Goal: Transaction & Acquisition: Purchase product/service

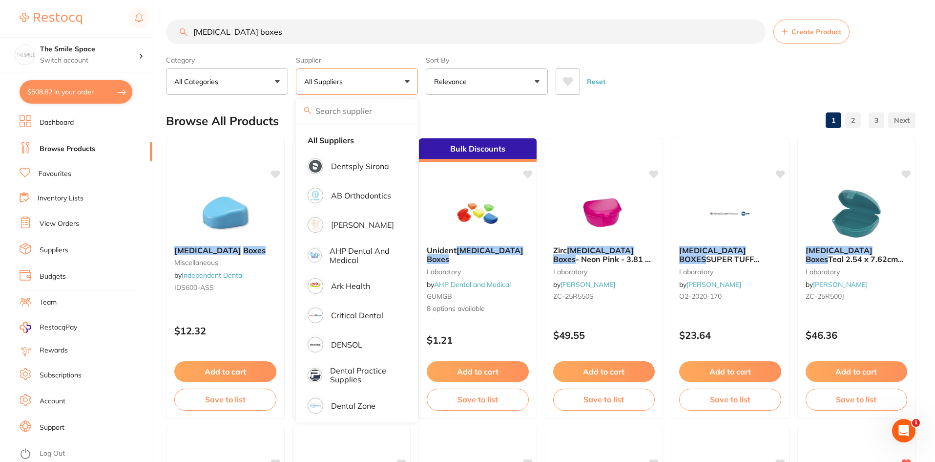
click at [68, 90] on button "$508.82 in your order" at bounding box center [76, 91] width 113 height 23
checkbox input "true"
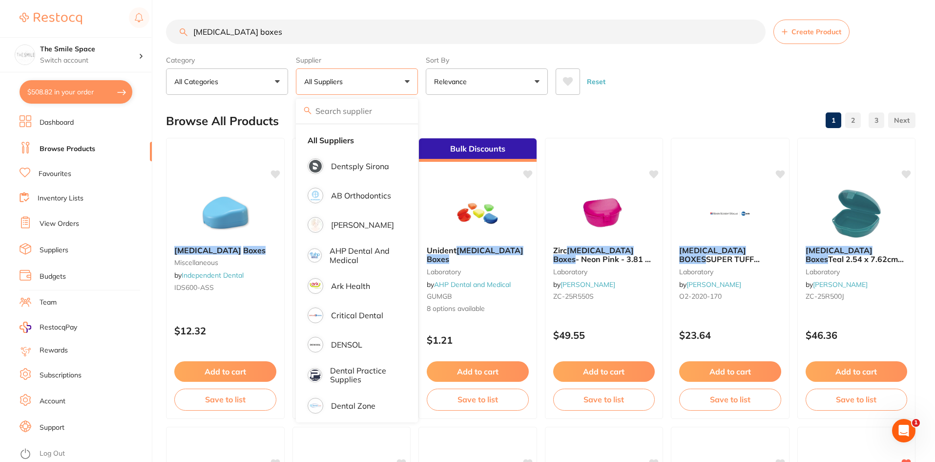
checkbox input "true"
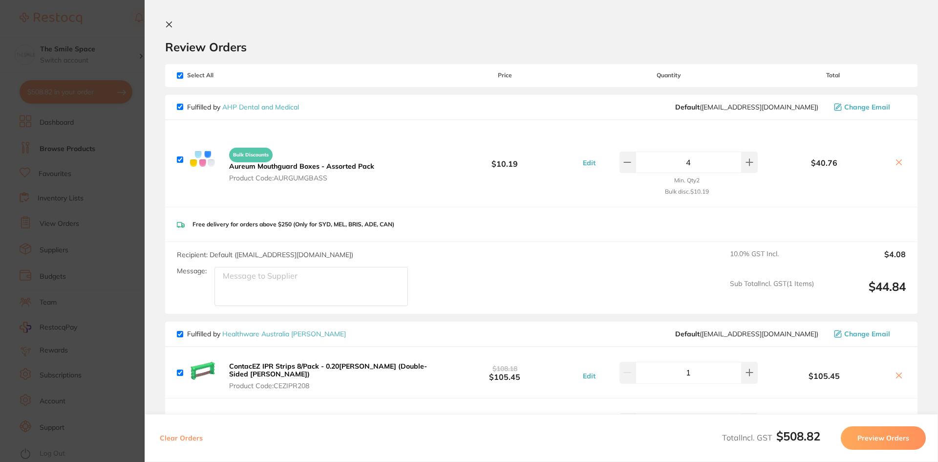
click at [314, 166] on b "Aureum Mouthguard Boxes - Assorted Pack" at bounding box center [301, 166] width 145 height 9
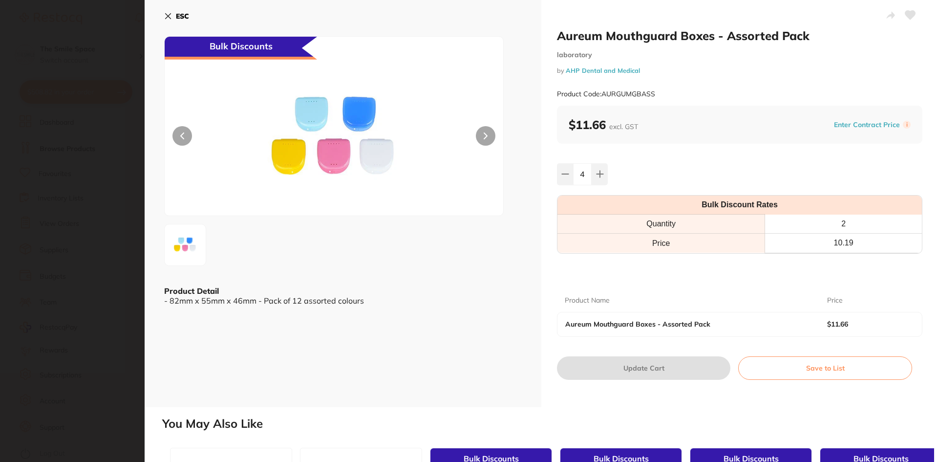
click at [100, 320] on section "Aureum Mouthguard Boxes - Assorted Pack laboratory by AHP Dental and Medical Pr…" at bounding box center [469, 231] width 938 height 462
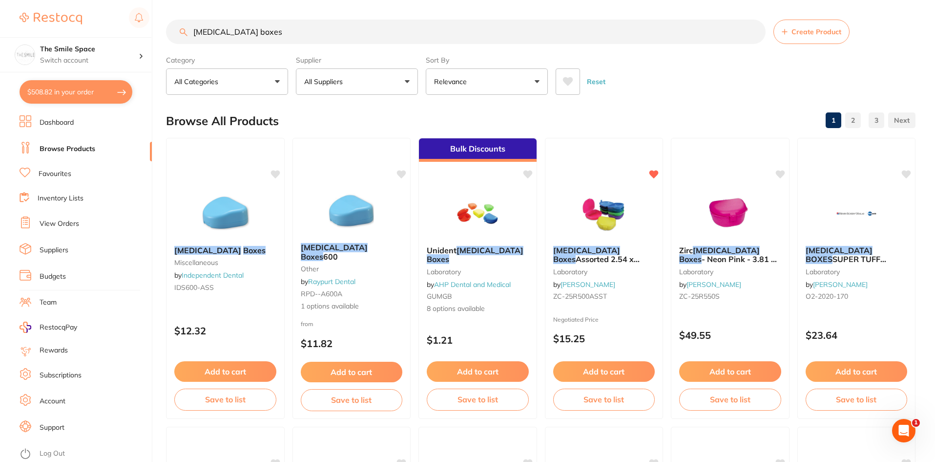
click at [103, 93] on button "$508.82 in your order" at bounding box center [76, 91] width 113 height 23
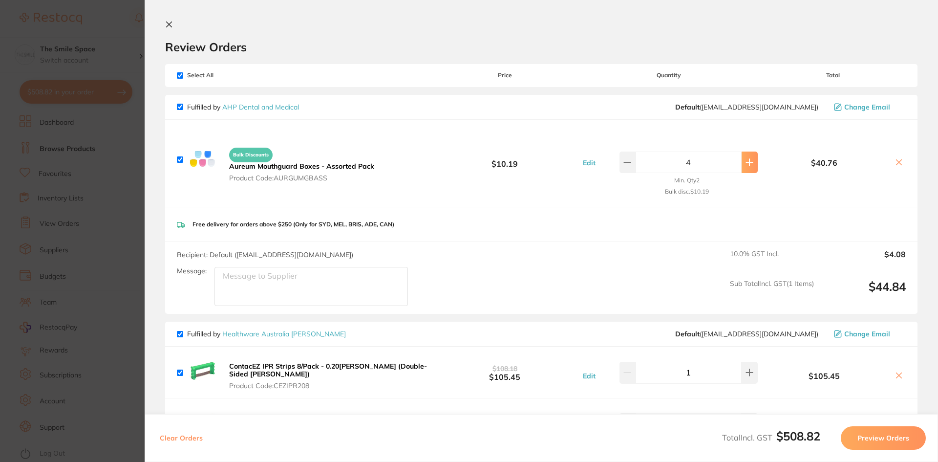
click at [745, 164] on icon at bounding box center [749, 162] width 8 height 8
type input "6"
click at [114, 124] on section "Update RRP Set your pre negotiated price for this item. Item Agreed RRP (excl. …" at bounding box center [469, 231] width 938 height 462
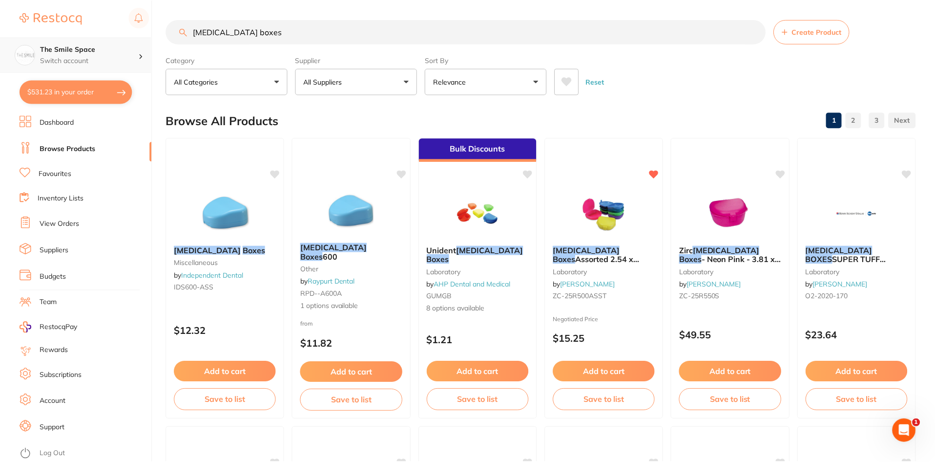
scroll to position [0, 0]
drag, startPoint x: 248, startPoint y: 30, endPoint x: 71, endPoint y: -10, distance: 181.8
click at [71, 0] on html "$531.23 The Smile Space Switch account The Smile Space $531.23 in your order Da…" at bounding box center [467, 231] width 935 height 462
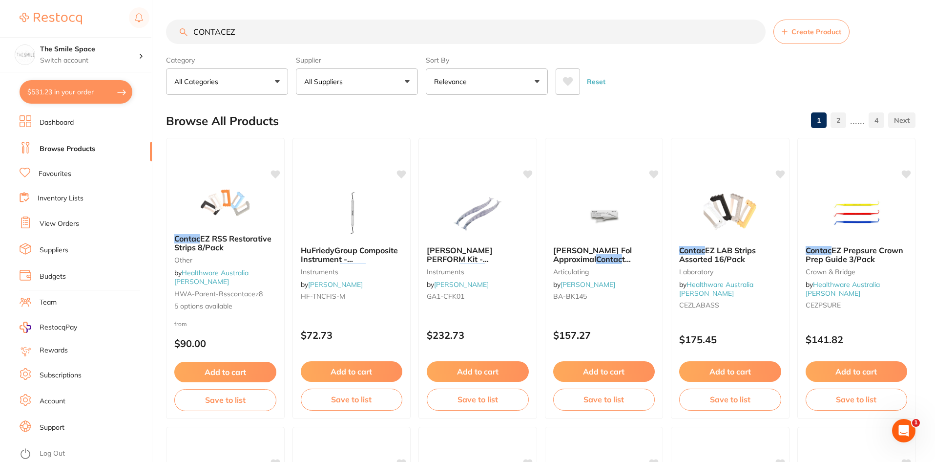
scroll to position [0, 0]
type input "CONTACEZ"
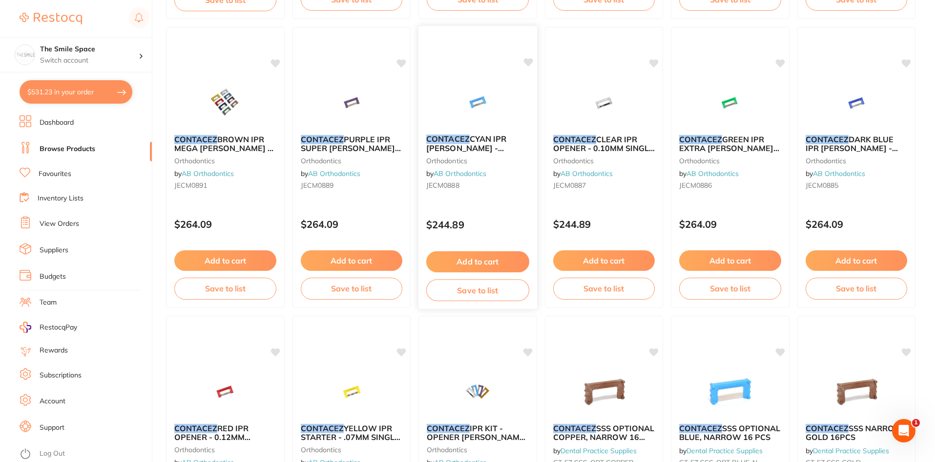
scroll to position [391, 0]
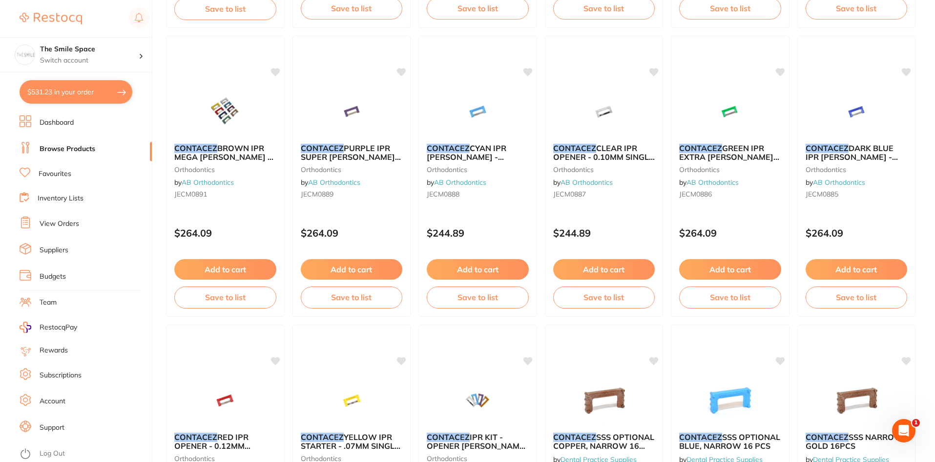
click at [337, 275] on button "Add to cart" at bounding box center [352, 269] width 102 height 21
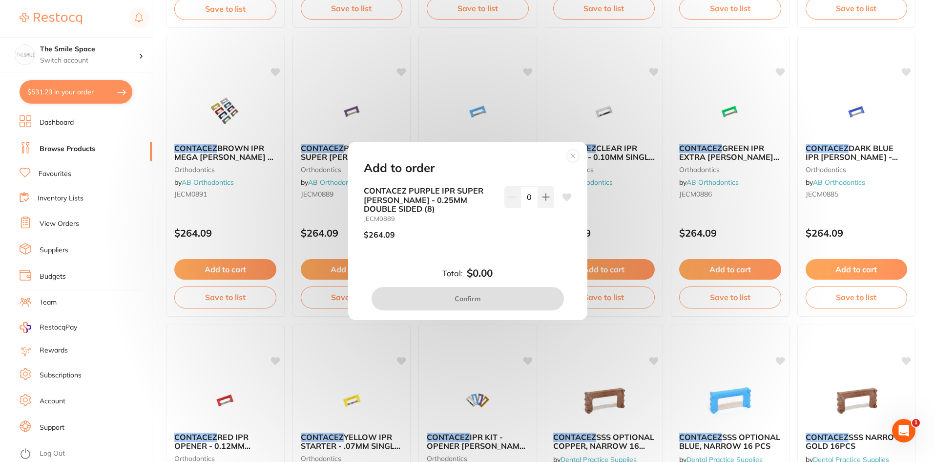
scroll to position [0, 0]
click at [543, 200] on icon at bounding box center [546, 197] width 6 height 6
type input "1"
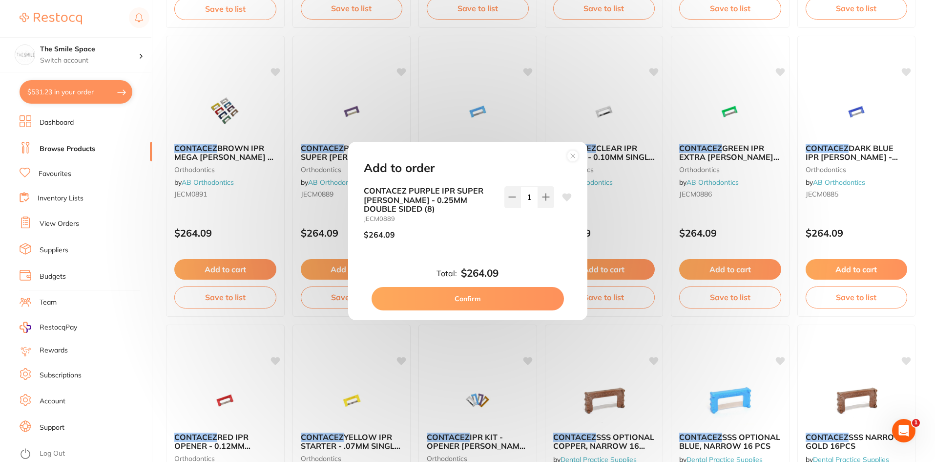
click at [482, 301] on button "Confirm" at bounding box center [468, 298] width 192 height 23
checkbox input "false"
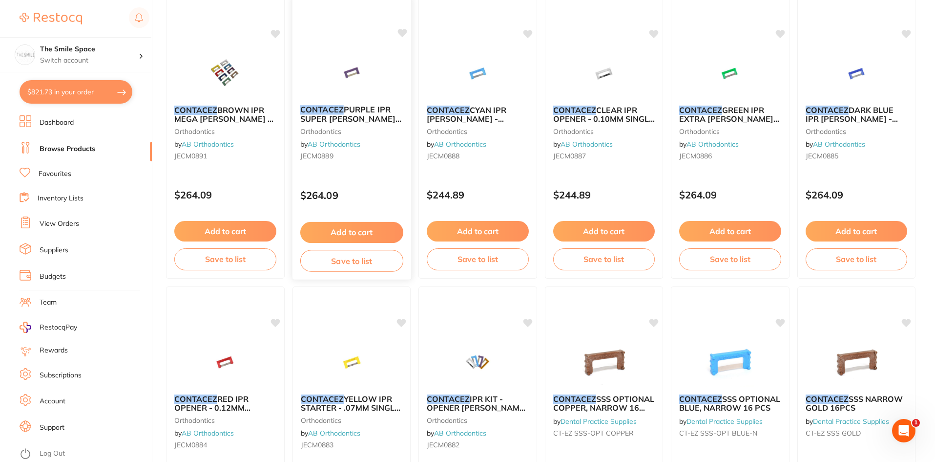
scroll to position [427, 0]
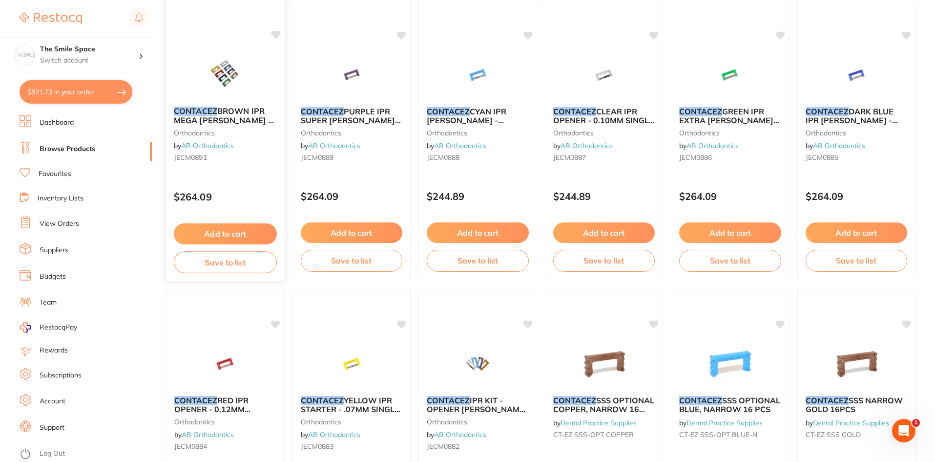
click at [216, 236] on button "Add to cart" at bounding box center [225, 233] width 103 height 21
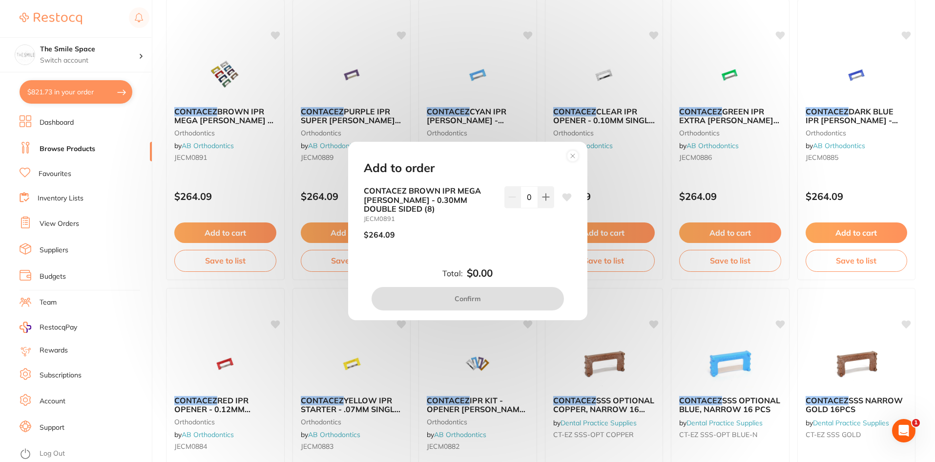
scroll to position [0, 0]
click at [548, 195] on button at bounding box center [546, 196] width 16 height 21
type input "1"
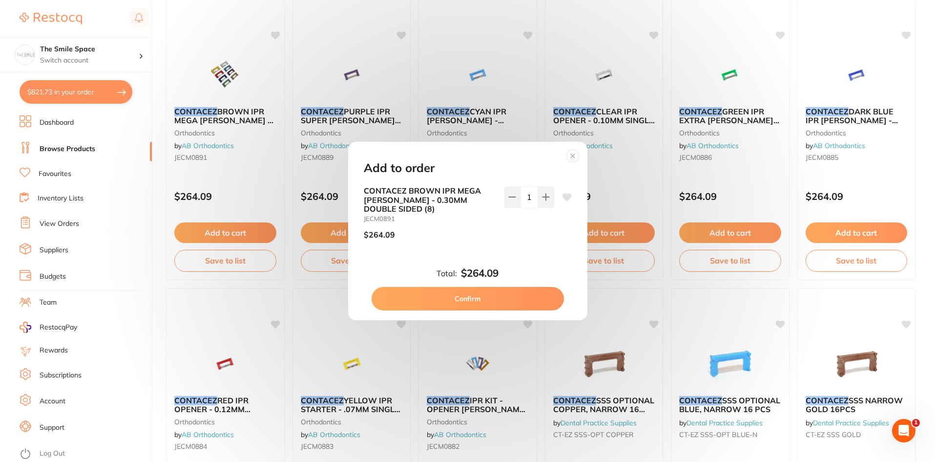
click at [571, 155] on circle at bounding box center [572, 155] width 11 height 11
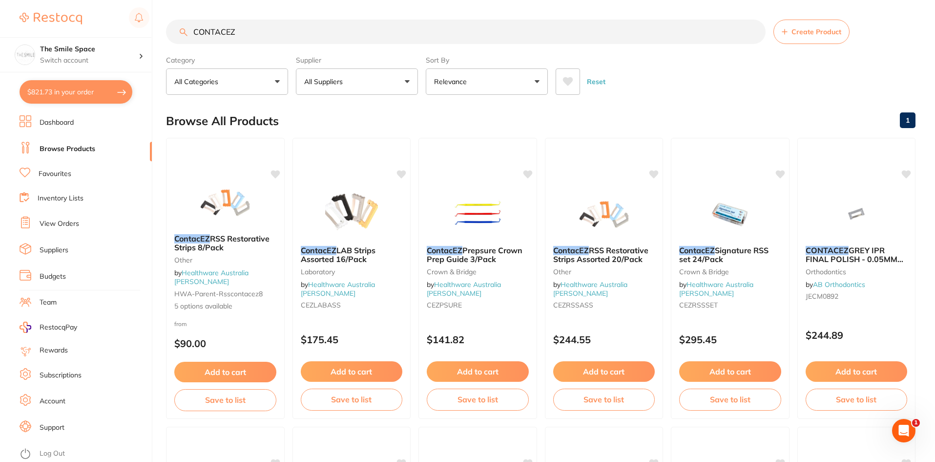
click at [481, 68] on div "Sort By Relevance Highest Price Lowest Price On Sale Relevance Clear" at bounding box center [487, 73] width 122 height 43
click at [483, 81] on button "Relevance" at bounding box center [487, 81] width 122 height 26
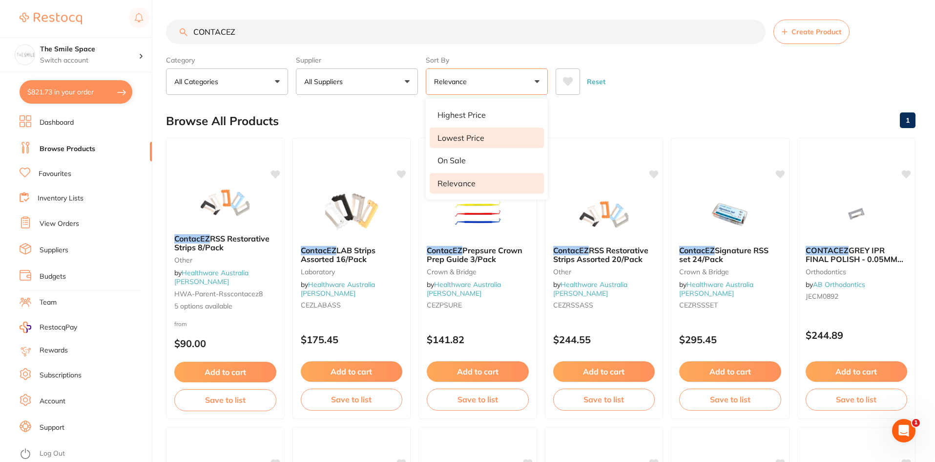
click at [489, 139] on li "Lowest Price" at bounding box center [487, 137] width 114 height 21
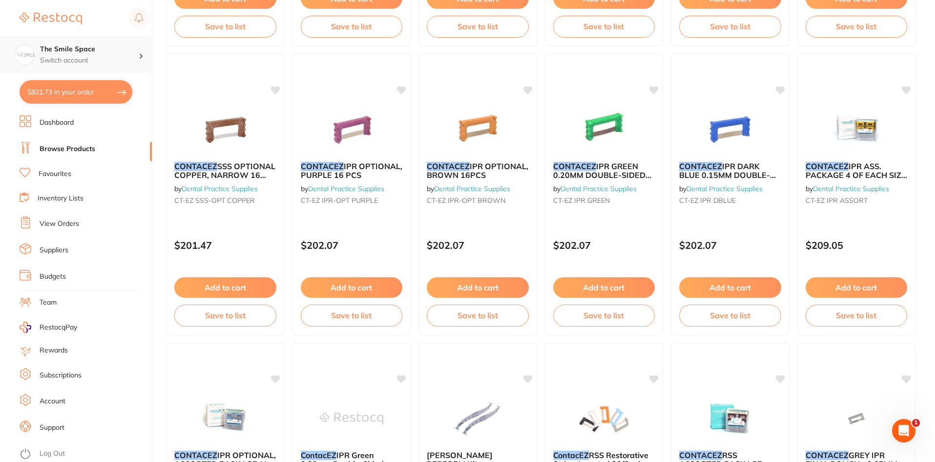
scroll to position [1526, 0]
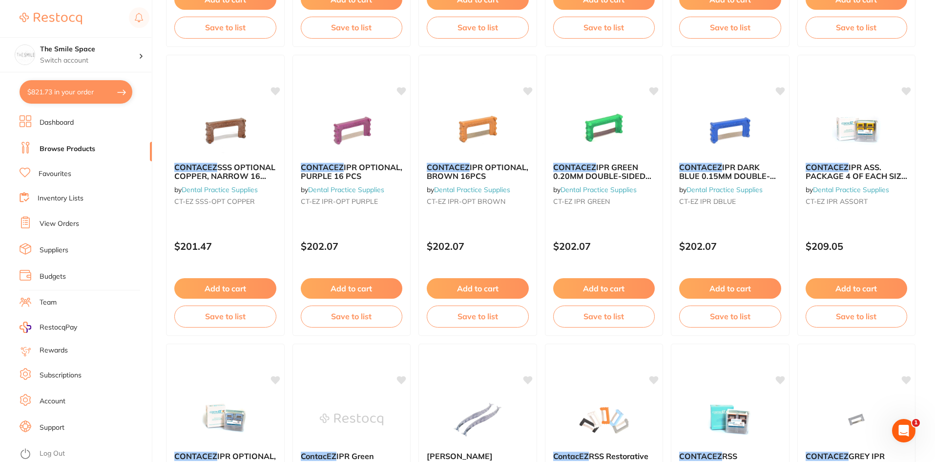
drag, startPoint x: 37, startPoint y: 89, endPoint x: 56, endPoint y: 18, distance: 73.7
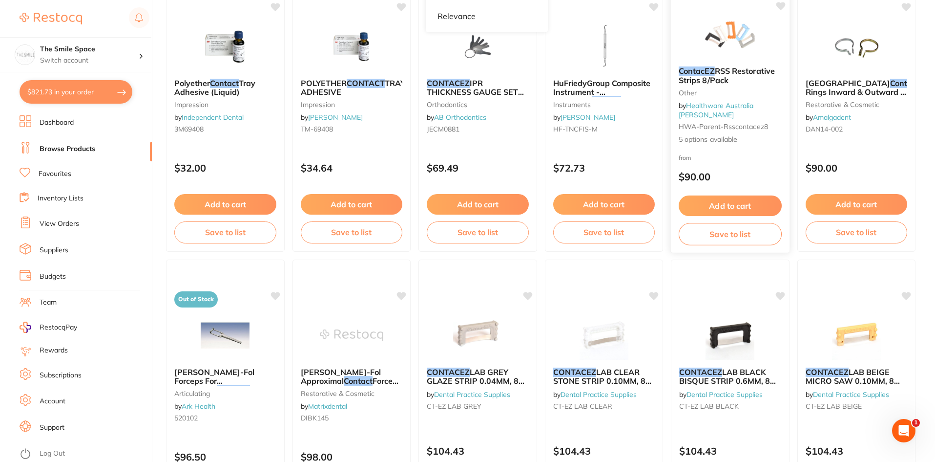
scroll to position [159, 0]
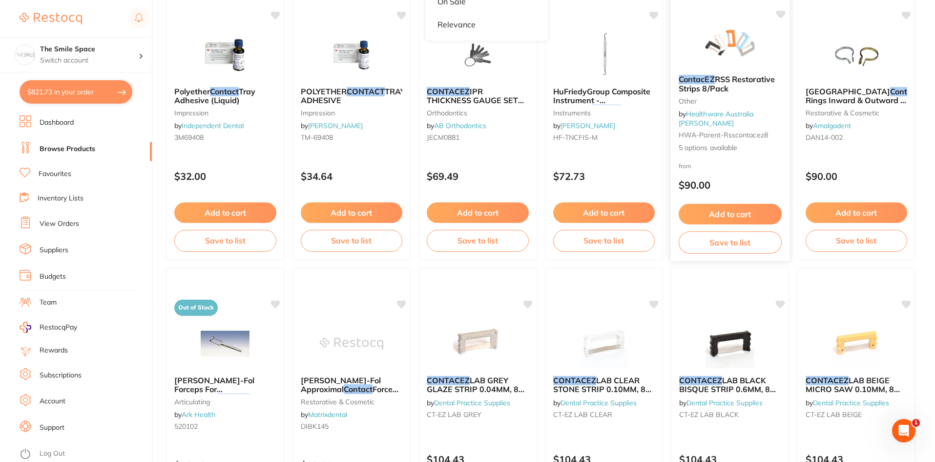
click at [746, 104] on div "ContacEZ RSS Restorative Strips 8/Pack other by Healthware Australia [PERSON_NA…" at bounding box center [730, 113] width 119 height 93
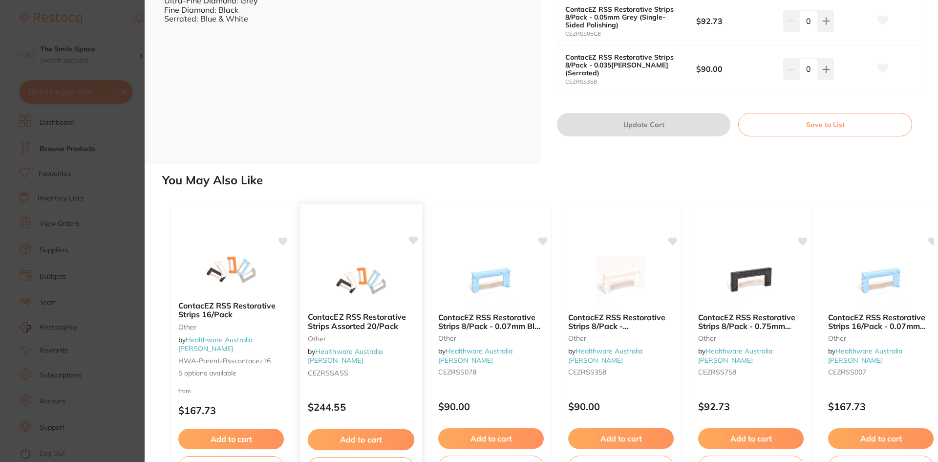
scroll to position [379, 0]
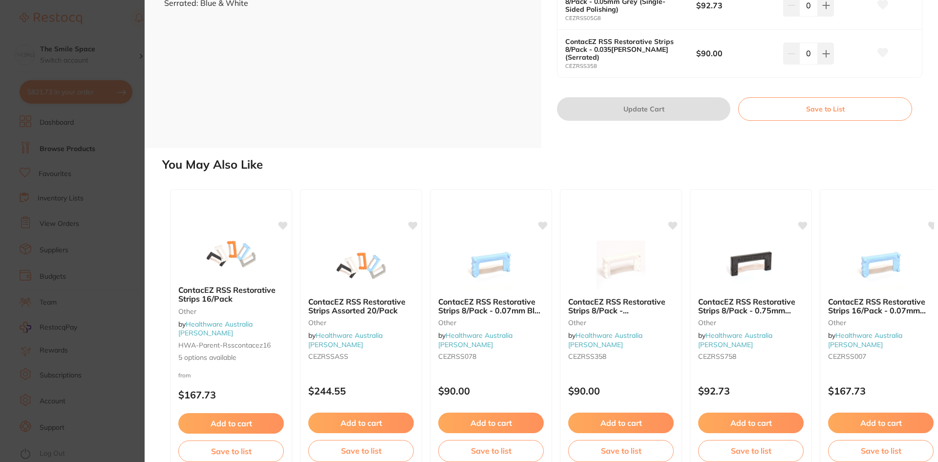
click at [0, 227] on section "ContacEZ RSS Restorative Strips 8/Pack other by Healthware Australia [PERSON_NA…" at bounding box center [469, 231] width 938 height 462
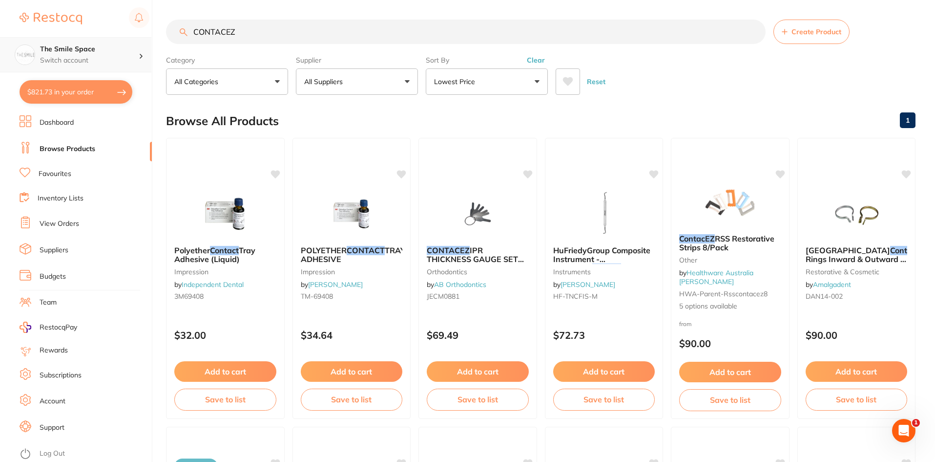
drag, startPoint x: 297, startPoint y: 37, endPoint x: 0, endPoint y: 53, distance: 297.4
click at [29, 45] on div "$821.73 The Smile Space Switch account The Smile Space $821.73 in your order Da…" at bounding box center [467, 231] width 935 height 462
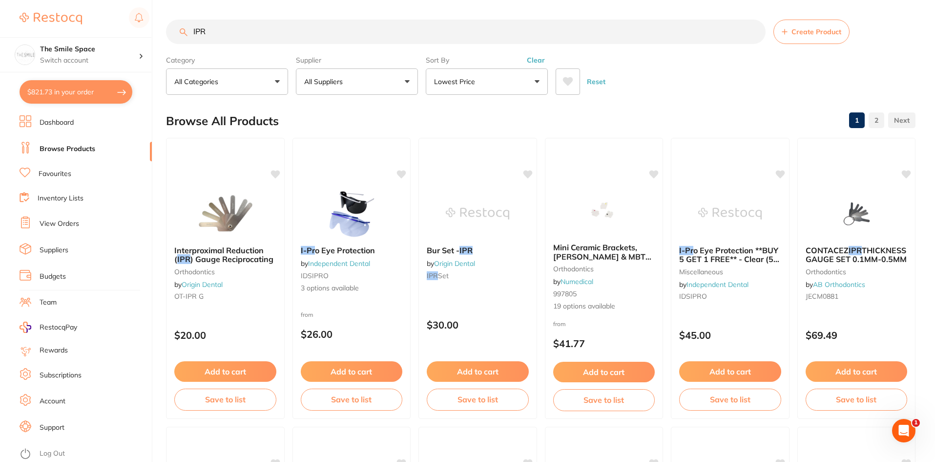
click at [365, 85] on button "All Suppliers" at bounding box center [357, 81] width 122 height 26
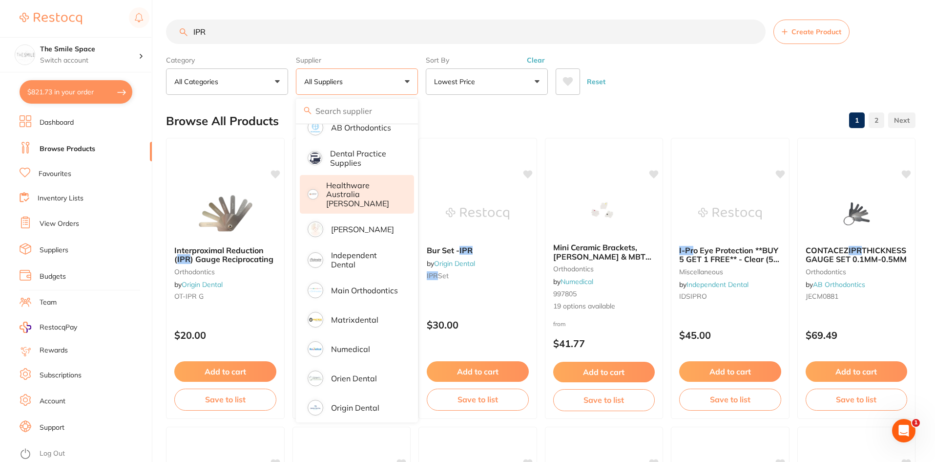
scroll to position [39, 0]
click at [377, 188] on p "Healthware Australia [PERSON_NAME]" at bounding box center [363, 193] width 75 height 27
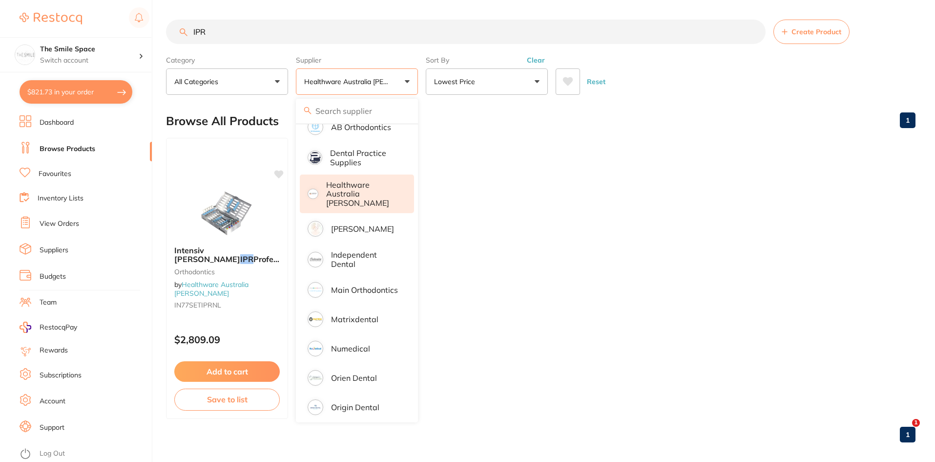
click at [684, 75] on div "Reset" at bounding box center [732, 78] width 352 height 34
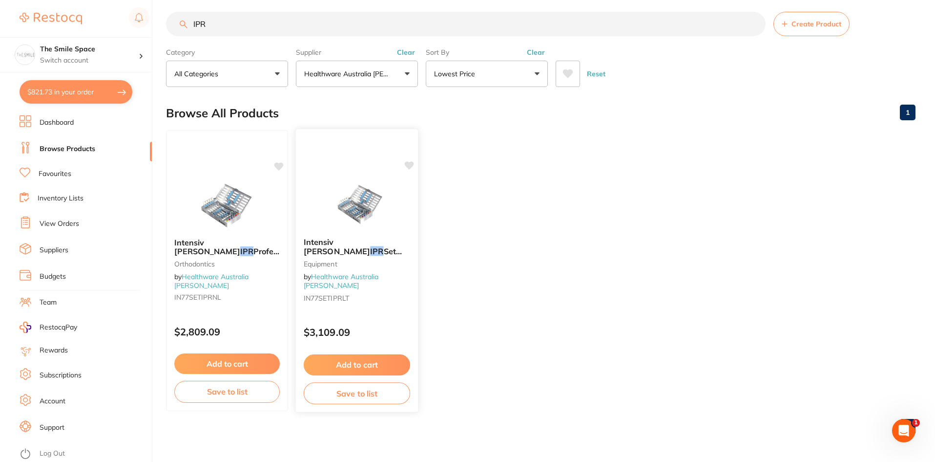
scroll to position [0, 0]
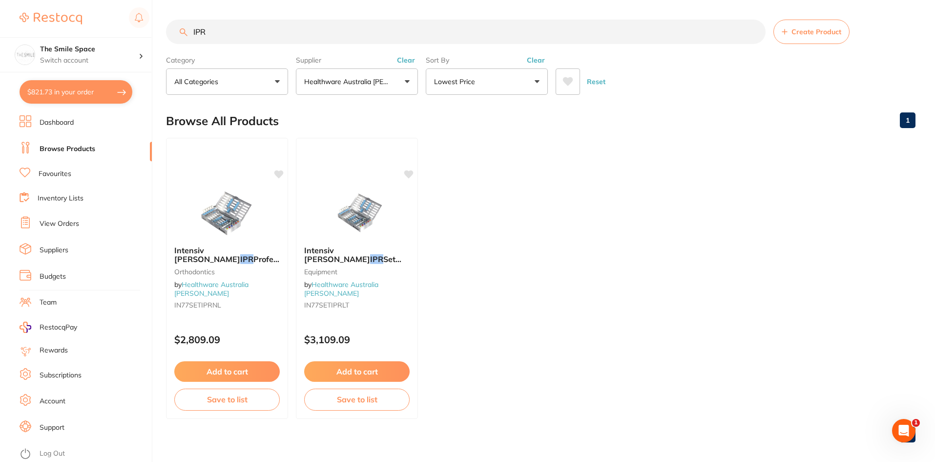
drag, startPoint x: 221, startPoint y: 32, endPoint x: 183, endPoint y: 26, distance: 38.1
click at [183, 26] on input "IPR" at bounding box center [466, 32] width 600 height 24
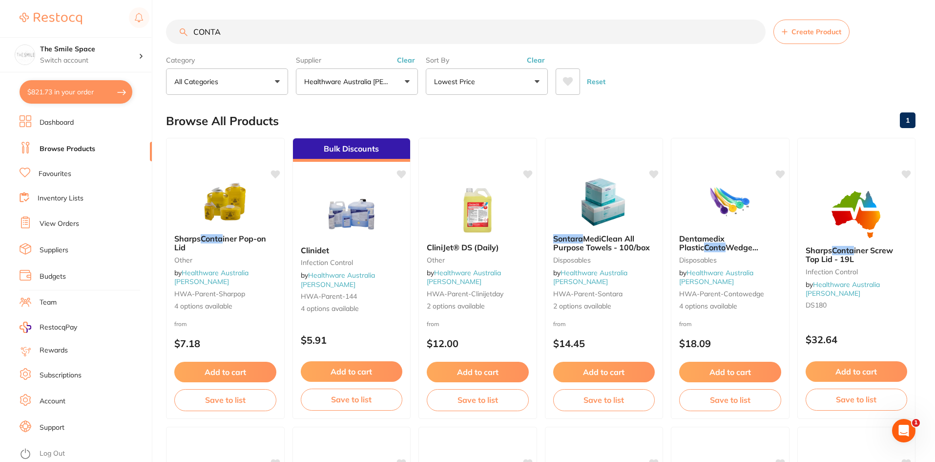
click at [240, 39] on input "CONTA" at bounding box center [466, 32] width 600 height 24
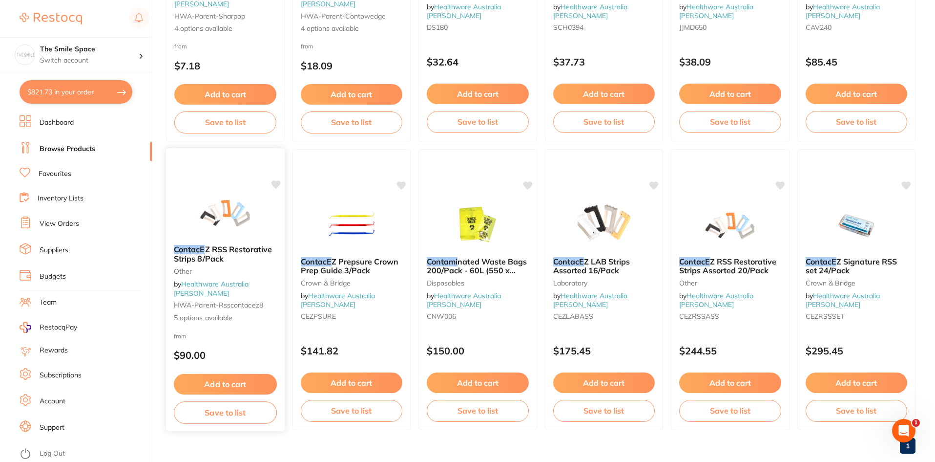
scroll to position [296, 0]
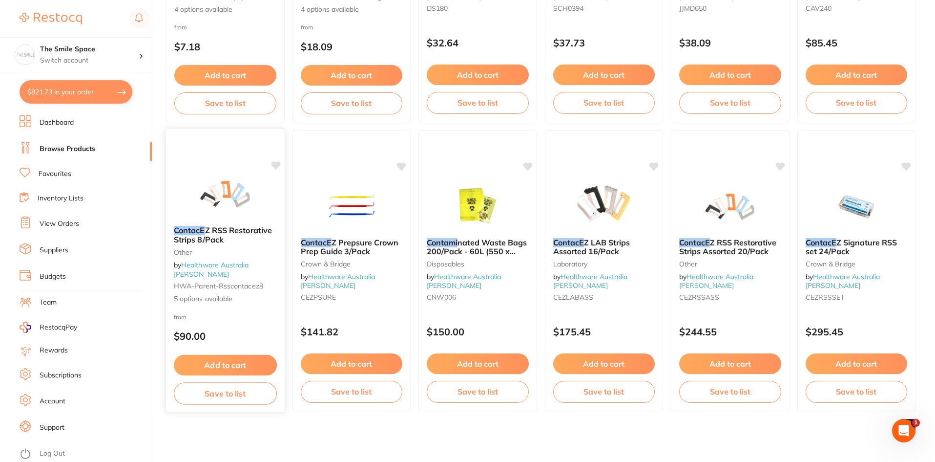
click at [254, 201] on img at bounding box center [225, 193] width 64 height 49
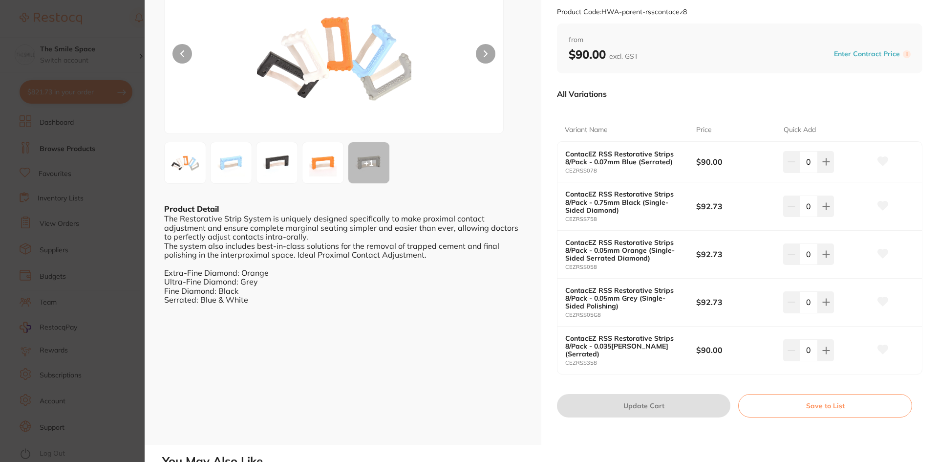
scroll to position [73, 0]
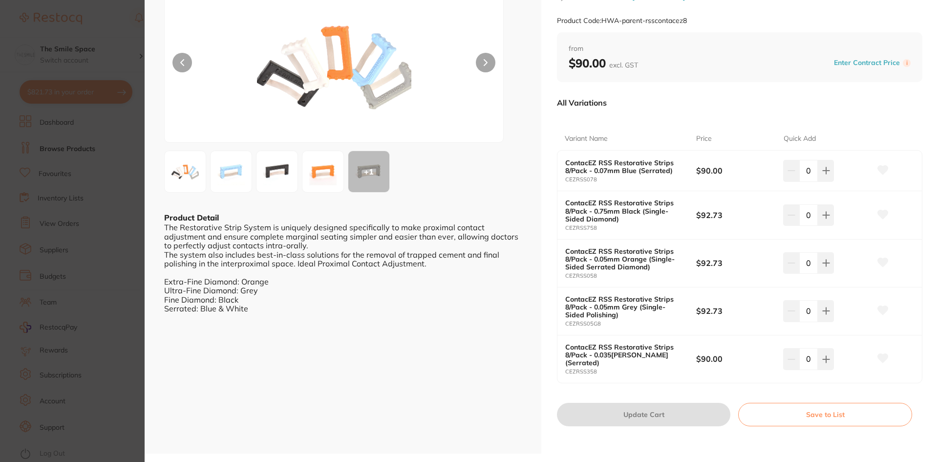
click at [120, 346] on section "ContacEZ RSS Restorative Strips 8/Pack other by Healthware Australia [PERSON_NA…" at bounding box center [469, 231] width 938 height 462
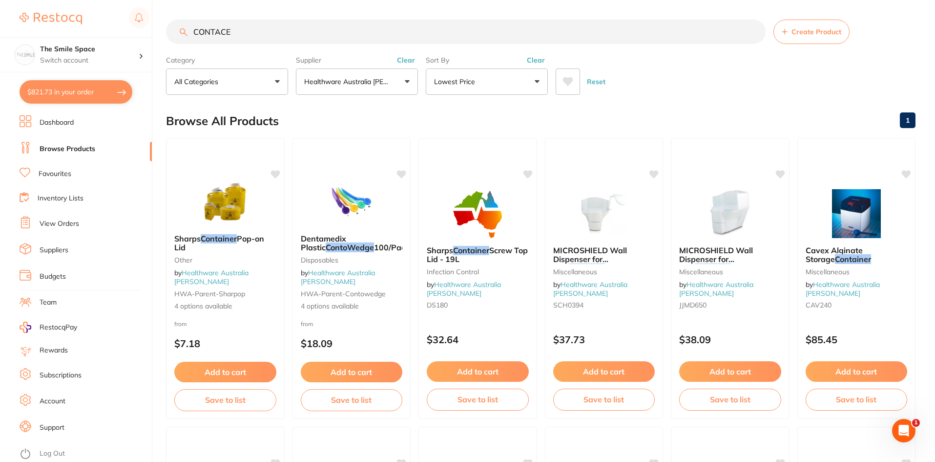
click at [369, 29] on input "CONTACE" at bounding box center [466, 32] width 600 height 24
paste input "ontacEZ IPR Strip"
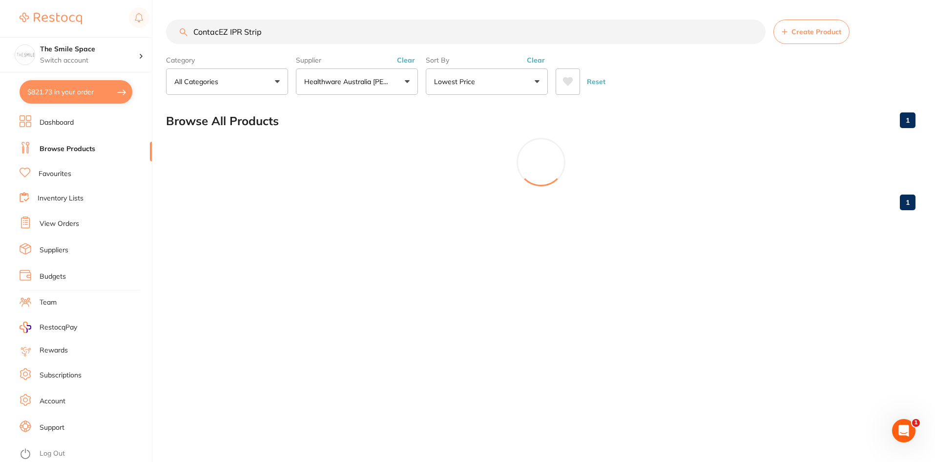
type input "ContacEZ IPR Strip"
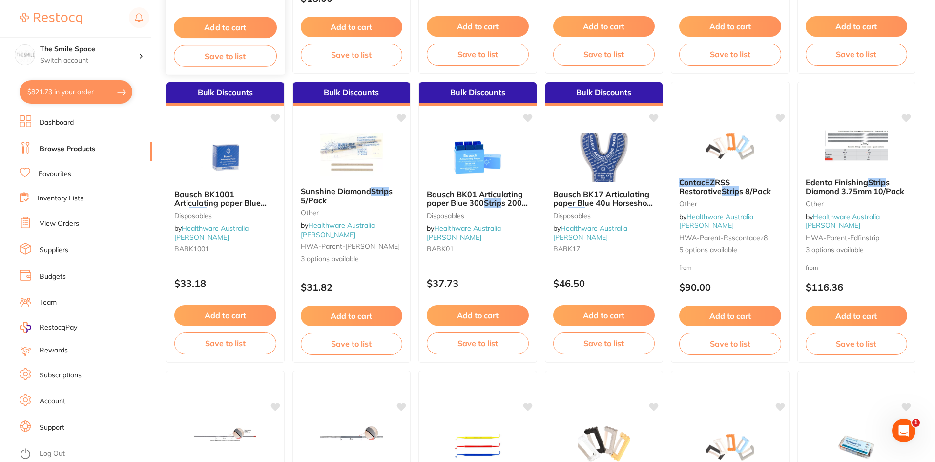
scroll to position [342, 0]
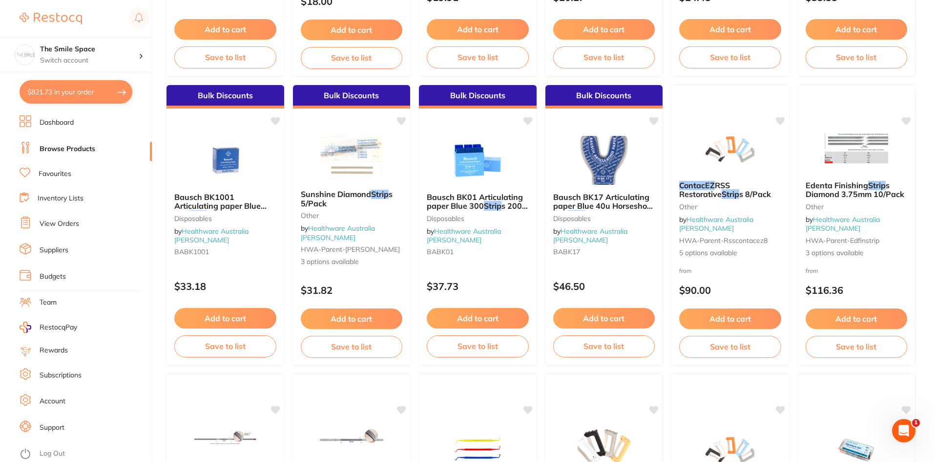
click at [95, 84] on button "$821.73 in your order" at bounding box center [76, 91] width 113 height 23
checkbox input "true"
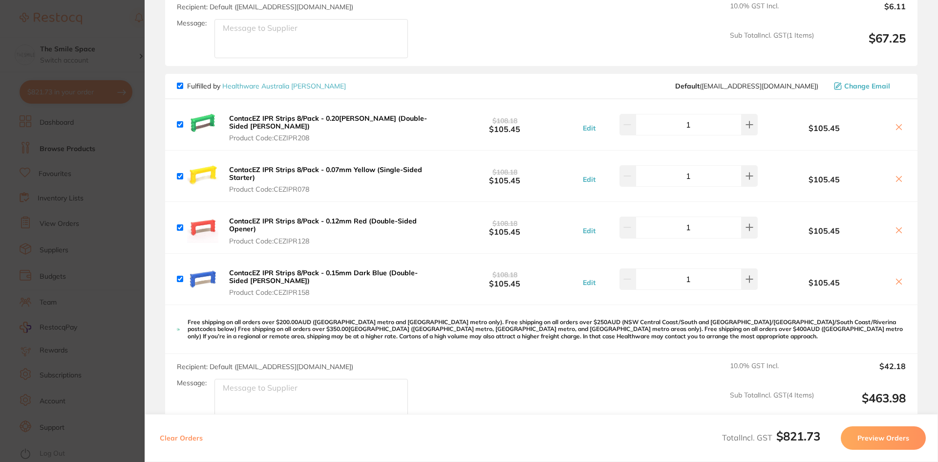
scroll to position [440, 0]
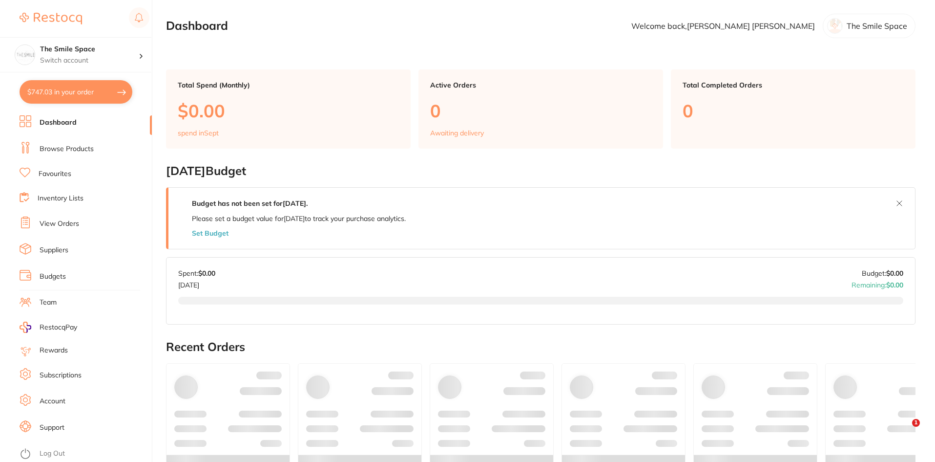
click at [73, 95] on button "$747.03 in your order" at bounding box center [76, 91] width 113 height 23
checkbox input "true"
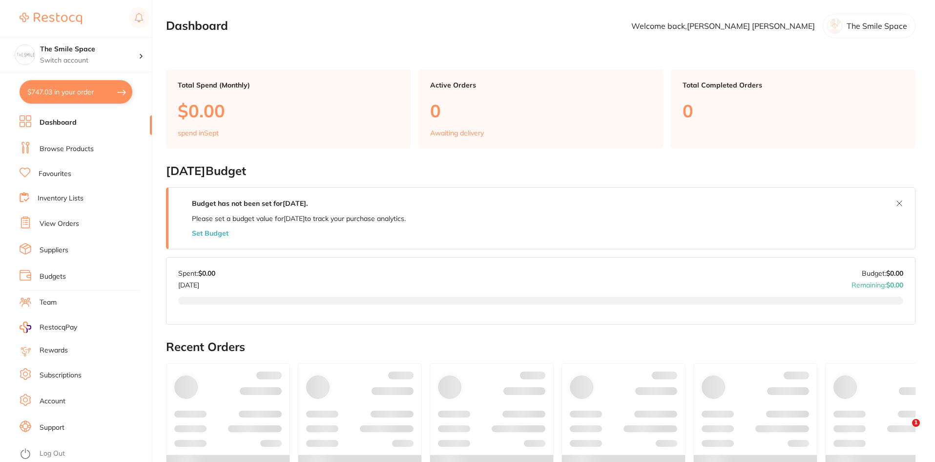
checkbox input "true"
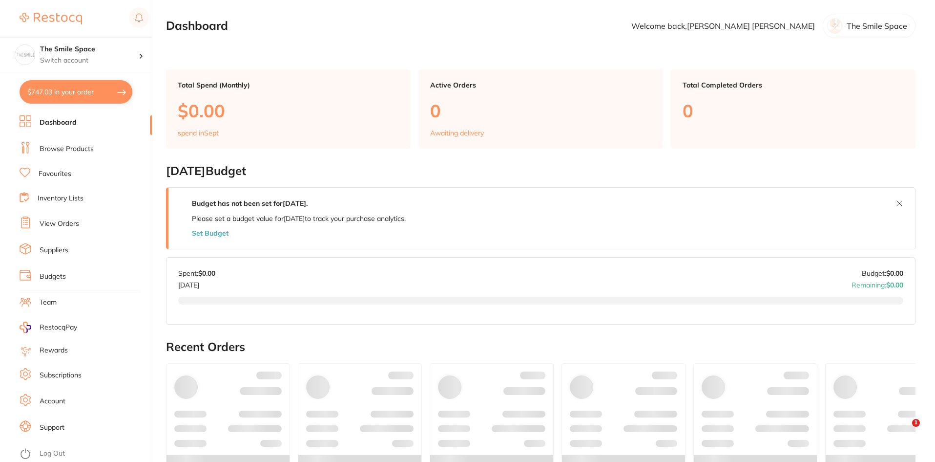
checkbox input "true"
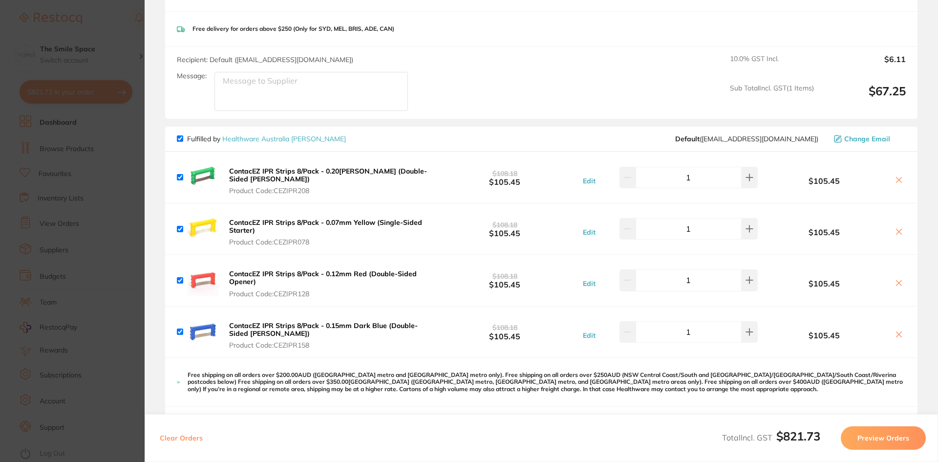
scroll to position [391, 0]
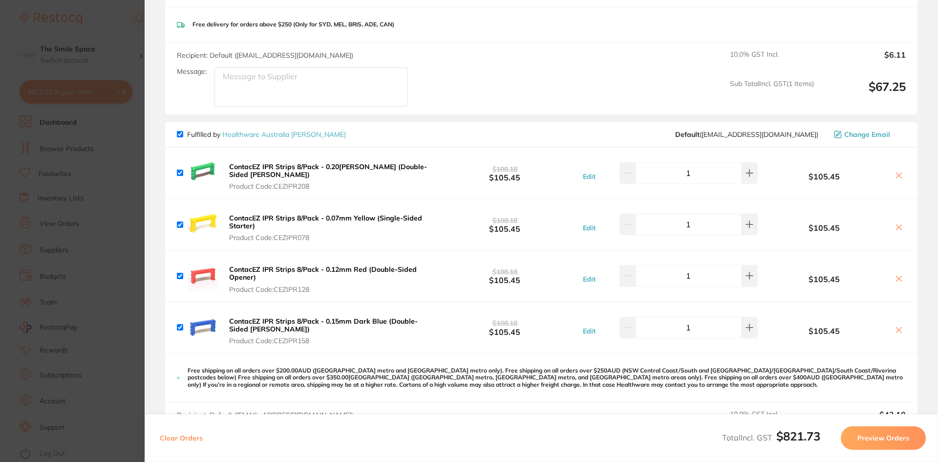
click at [277, 173] on b "ContacEZ IPR Strips 8/Pack - 0.20[PERSON_NAME] (Double-Sided [PERSON_NAME])" at bounding box center [328, 170] width 198 height 17
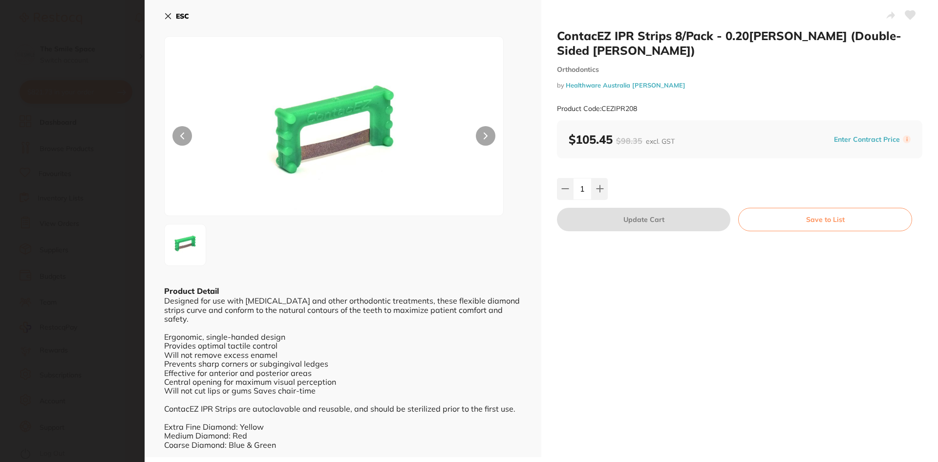
scroll to position [0, 0]
drag, startPoint x: 666, startPoint y: 36, endPoint x: 558, endPoint y: 32, distance: 108.0
click at [558, 32] on h2 "ContacEZ IPR Strips 8/Pack - 0.20[PERSON_NAME] (Double-Sided [PERSON_NAME])" at bounding box center [739, 42] width 365 height 29
copy h2 "ContacEZ IPR Strip"
click at [79, 116] on section "ContacEZ IPR Strips 8/Pack - 0.20mm Green (Double-Sided Widener) Orthodontics b…" at bounding box center [469, 231] width 938 height 462
